Goal: Communication & Community: Participate in discussion

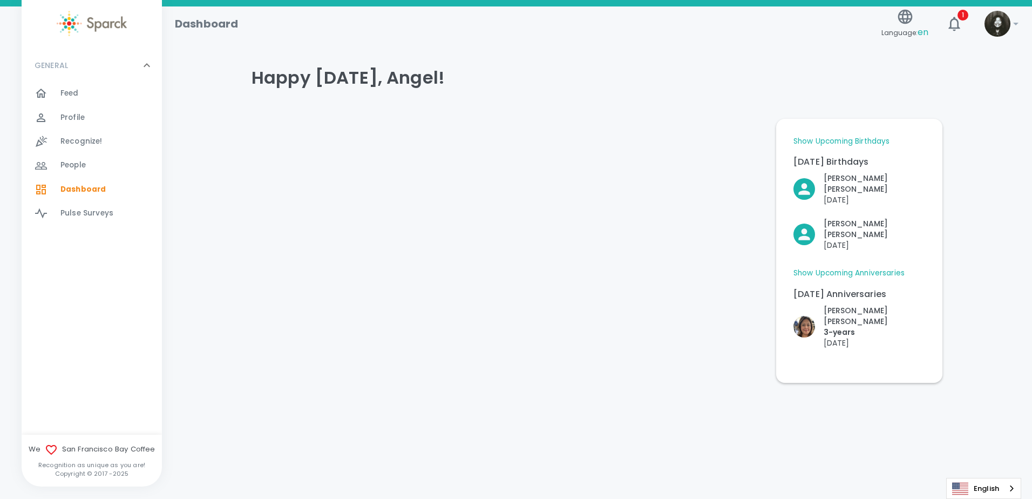
click at [83, 97] on div "Feed 0" at bounding box center [110, 93] width 101 height 15
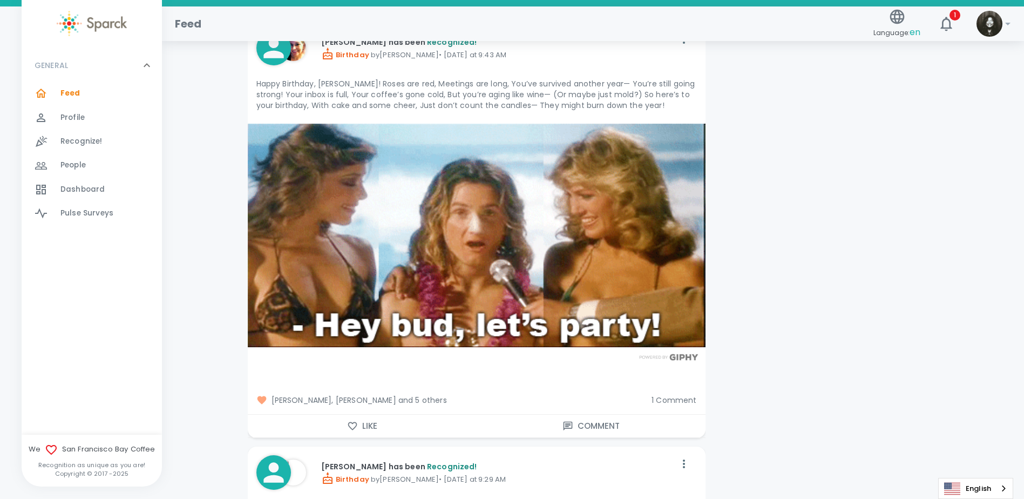
scroll to position [2645, 0]
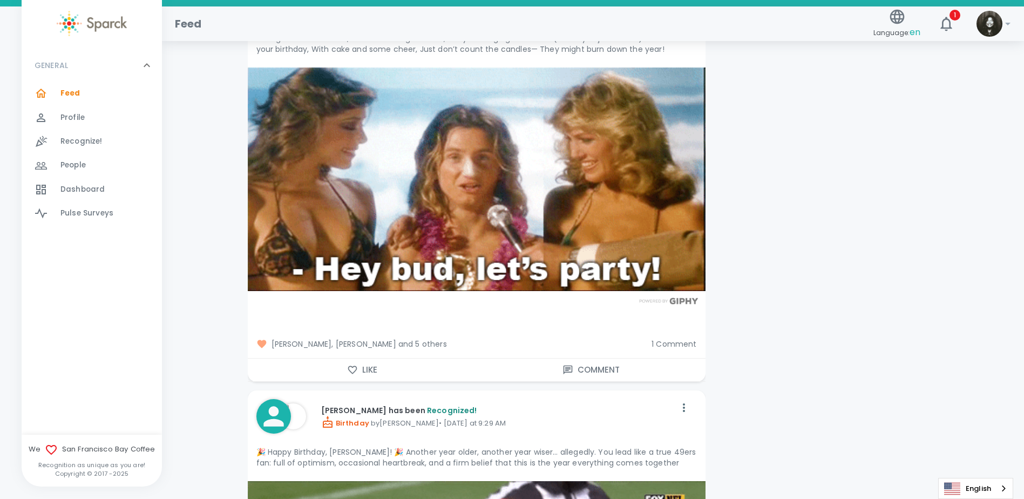
click at [72, 101] on div "Feed 0" at bounding box center [92, 94] width 140 height 24
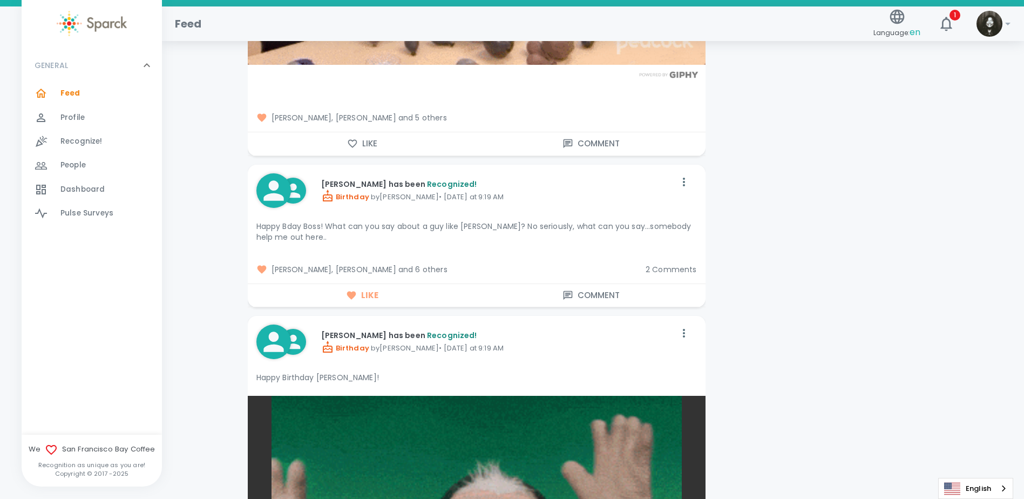
scroll to position [5452, 0]
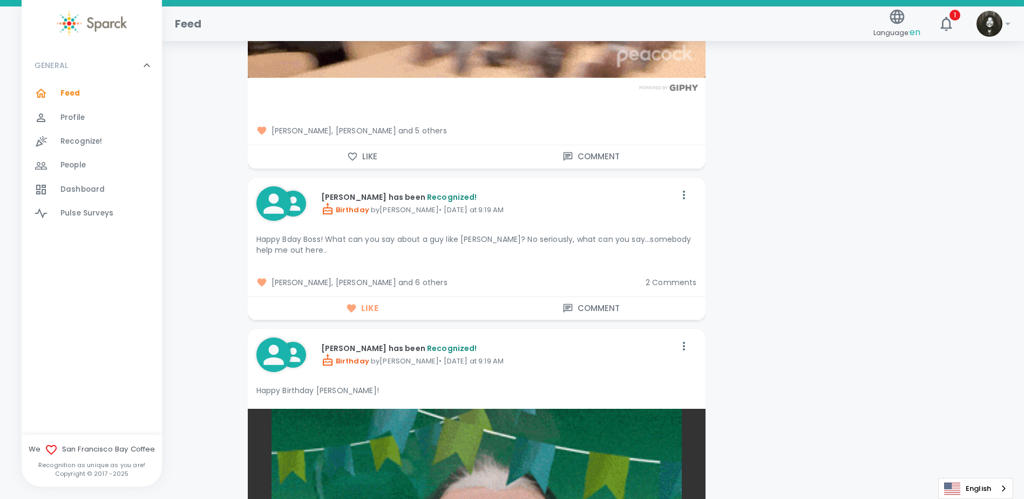
click at [693, 277] on span "2 Comments" at bounding box center [671, 282] width 51 height 11
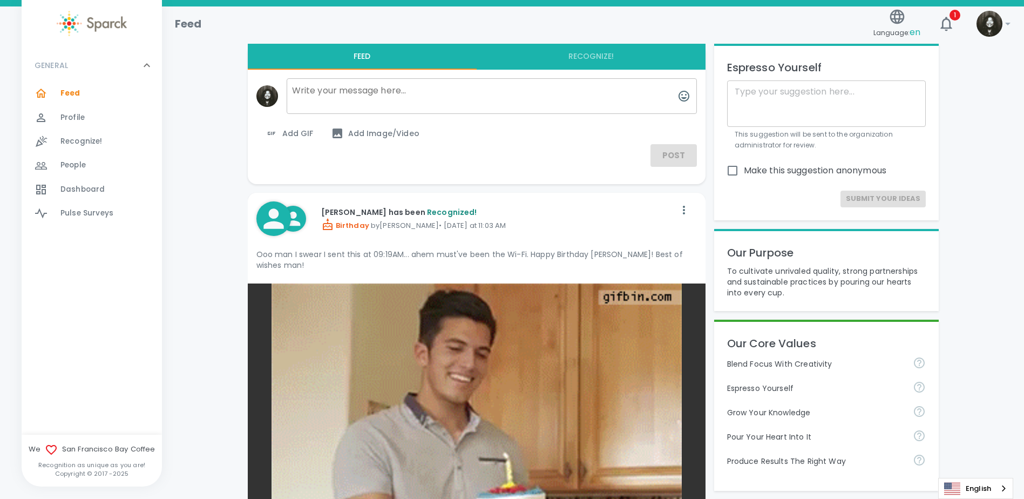
scroll to position [0, 0]
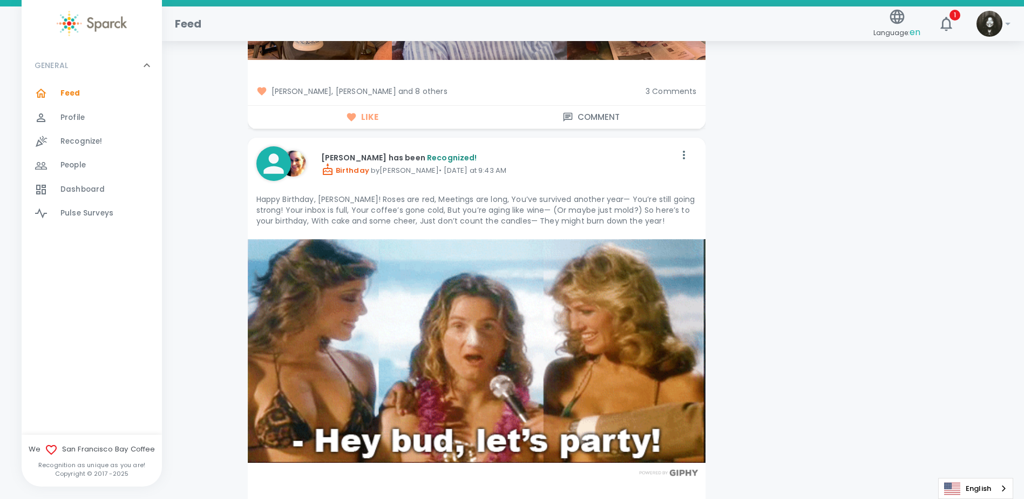
scroll to position [2537, 0]
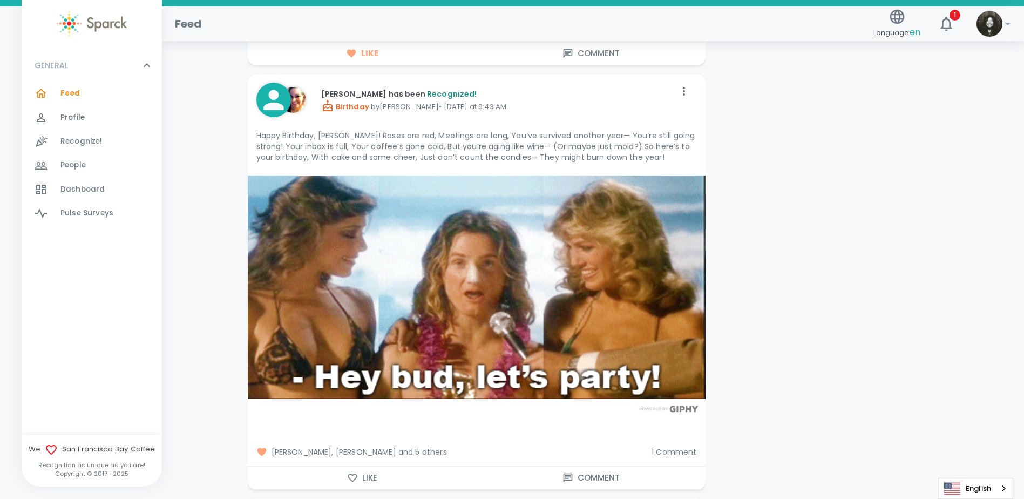
click at [664, 446] on span "1 Comment" at bounding box center [674, 451] width 45 height 11
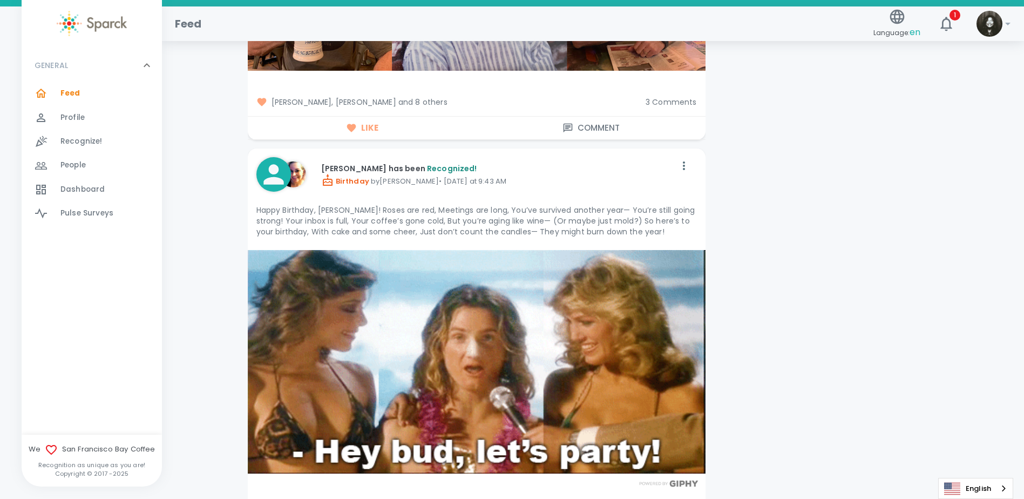
scroll to position [2429, 0]
